Goal: Task Accomplishment & Management: Manage account settings

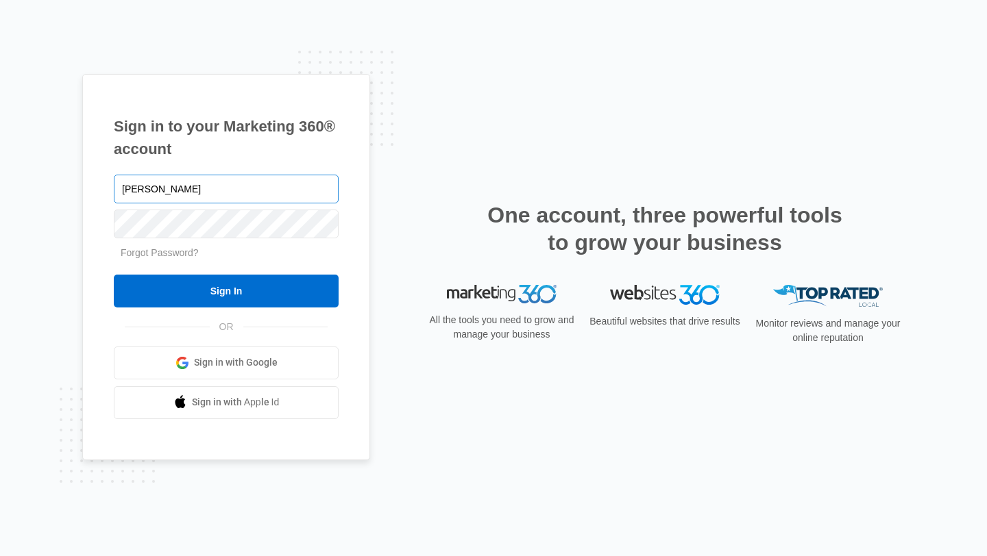
type input "[EMAIL_ADDRESS][DOMAIN_NAME]"
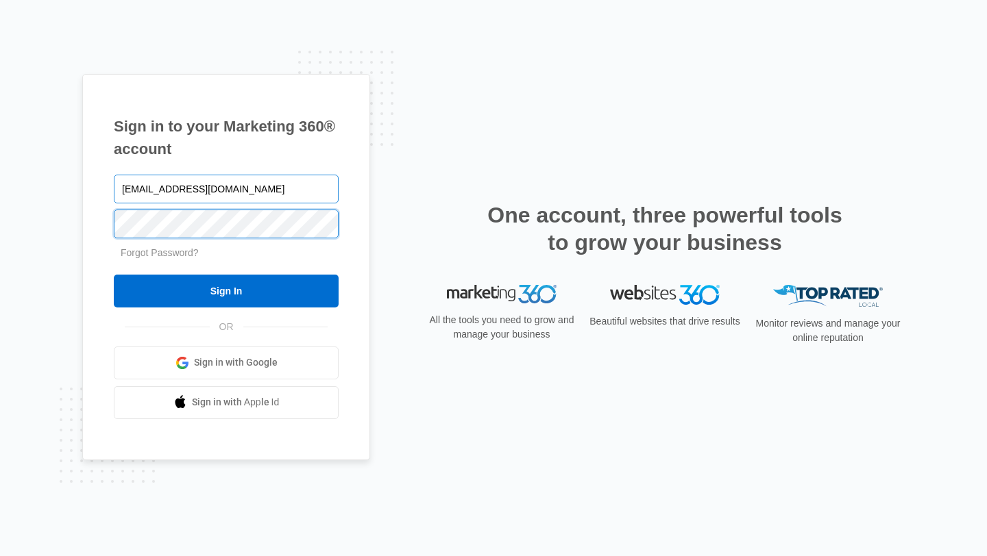
click at [114, 275] on input "Sign In" at bounding box center [226, 291] width 225 height 33
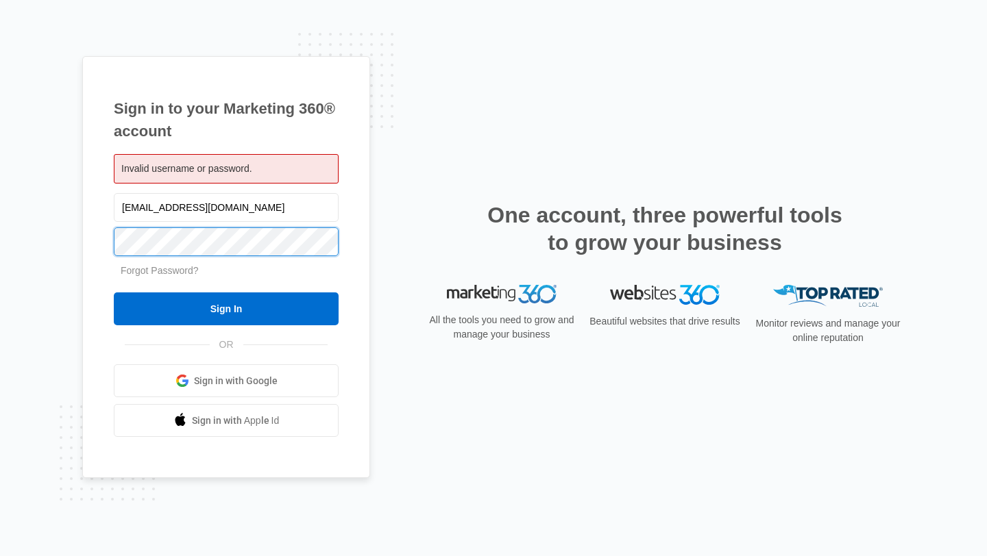
click at [114, 293] on input "Sign In" at bounding box center [226, 309] width 225 height 33
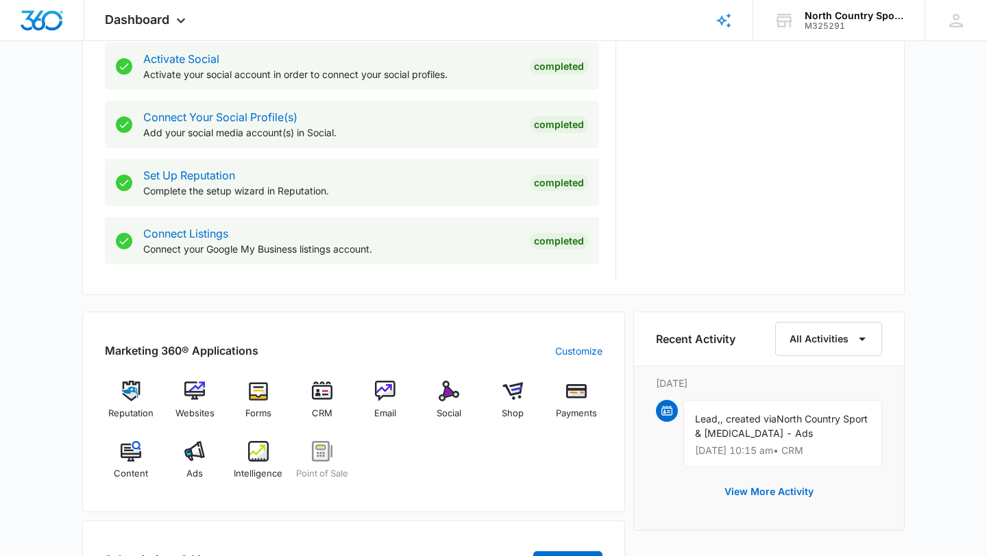
scroll to position [595, 0]
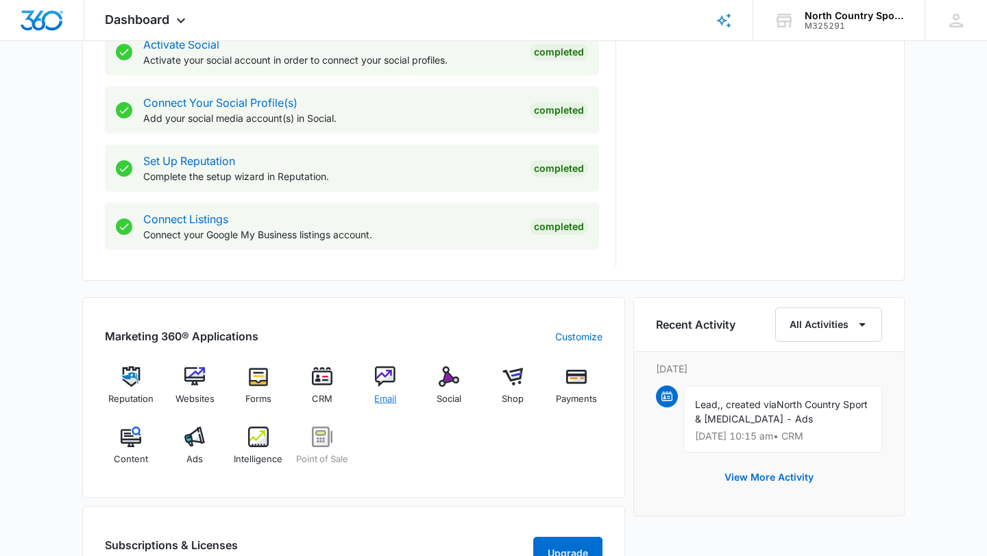
click at [378, 370] on img at bounding box center [385, 377] width 21 height 21
